Goal: Task Accomplishment & Management: Manage account settings

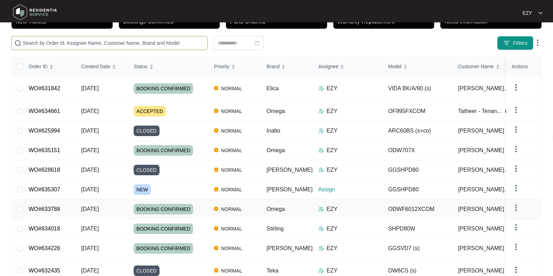
scroll to position [58, 0]
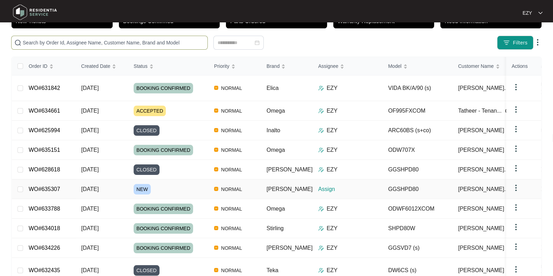
click at [195, 184] on div "NEW" at bounding box center [171, 189] width 75 height 10
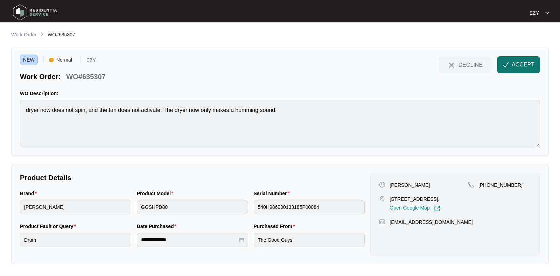
click at [509, 71] on button "ACCEPT" at bounding box center [518, 64] width 43 height 17
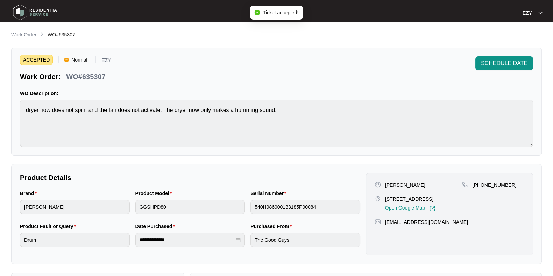
click at [79, 78] on p "WO#635307" at bounding box center [85, 77] width 39 height 10
copy div "WO#635307 SCHEDULE DATE"
click at [397, 183] on p "[PERSON_NAME]" at bounding box center [405, 185] width 40 height 7
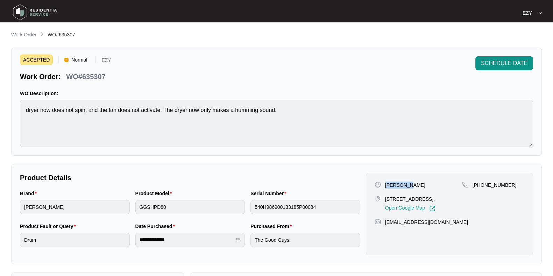
click at [397, 183] on p "[PERSON_NAME]" at bounding box center [405, 185] width 40 height 7
copy p "[PERSON_NAME]"
click at [399, 198] on p "[STREET_ADDRESS]," at bounding box center [410, 199] width 50 height 7
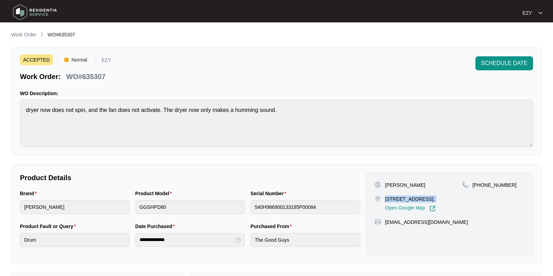
click at [399, 198] on p "[STREET_ADDRESS]," at bounding box center [410, 199] width 50 height 7
copy p "[STREET_ADDRESS],"
drag, startPoint x: 519, startPoint y: 184, endPoint x: 481, endPoint y: 182, distance: 38.2
click at [481, 182] on div "[PHONE_NUMBER]" at bounding box center [493, 185] width 62 height 7
copy p "448119724"
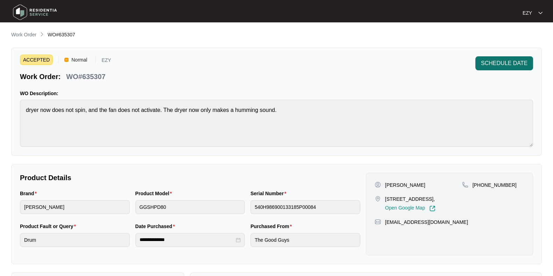
click at [498, 60] on span "SCHEDULE DATE" at bounding box center [504, 63] width 47 height 8
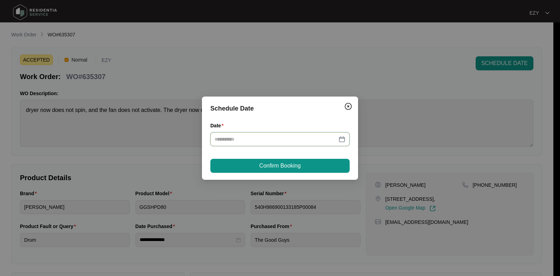
click at [302, 142] on input "Date" at bounding box center [275, 139] width 122 height 8
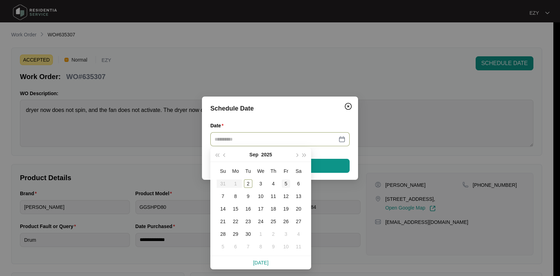
type input "**********"
click at [283, 181] on div "5" at bounding box center [286, 183] width 8 height 8
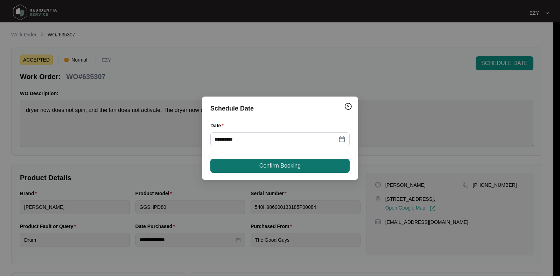
click at [283, 166] on span "Confirm Booking" at bounding box center [279, 166] width 41 height 8
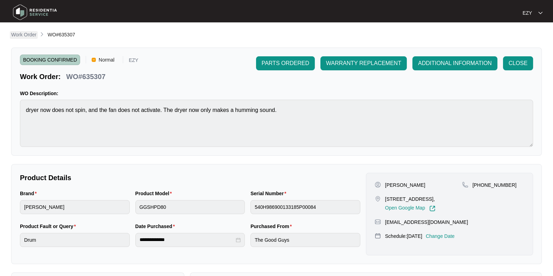
click at [26, 38] on p "Work Order" at bounding box center [23, 34] width 25 height 7
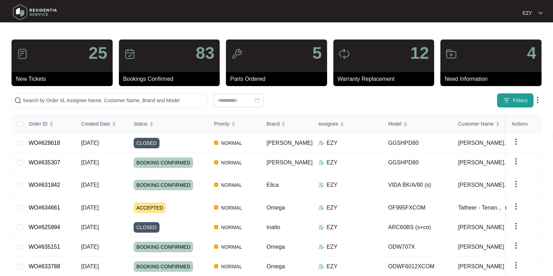
click at [520, 100] on span "Filters" at bounding box center [520, 100] width 15 height 7
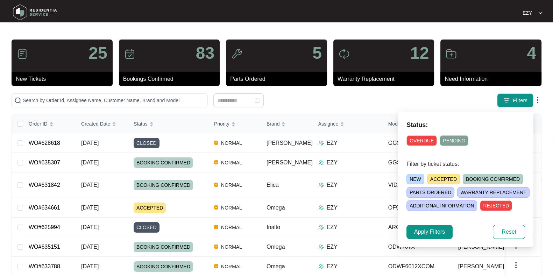
click at [415, 139] on span "OVERDUE" at bounding box center [421, 140] width 30 height 10
click at [416, 231] on span "Apply Filters" at bounding box center [429, 232] width 31 height 8
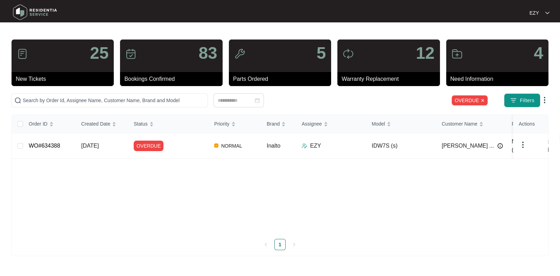
click at [482, 100] on img at bounding box center [482, 100] width 4 height 4
